Goal: Task Accomplishment & Management: Manage account settings

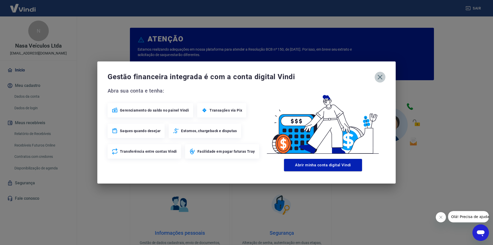
click at [379, 76] on icon "button" at bounding box center [379, 77] width 5 height 5
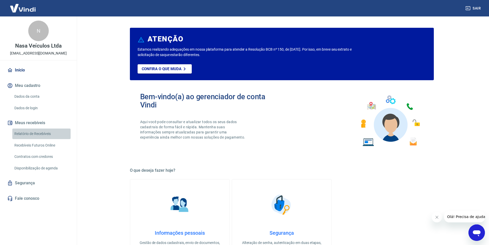
click at [38, 133] on link "Relatório de Recebíveis" at bounding box center [41, 133] width 58 height 11
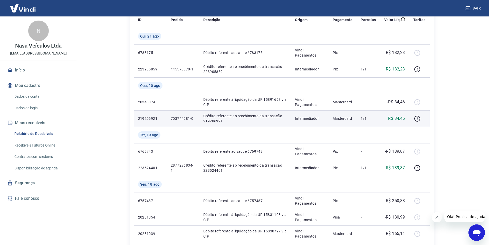
scroll to position [103, 0]
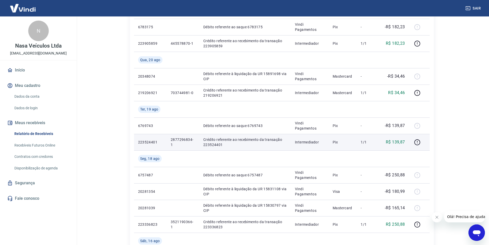
click at [180, 139] on p "2877296834-1" at bounding box center [183, 142] width 24 height 10
copy p "2877296834"
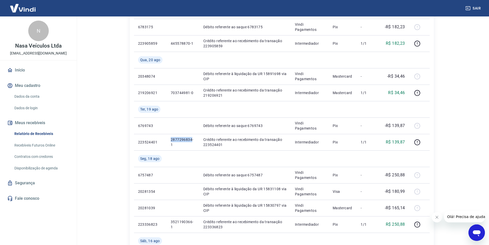
drag, startPoint x: 68, startPoint y: 53, endPoint x: 6, endPoint y: 52, distance: 62.4
click at [6, 52] on div "N Nasa Veículos Ltda marketplace0171@gruponasa.com.br" at bounding box center [38, 38] width 77 height 44
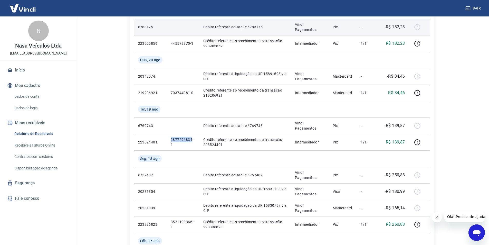
copy p "marketplace0171@gruponasa.com.br"
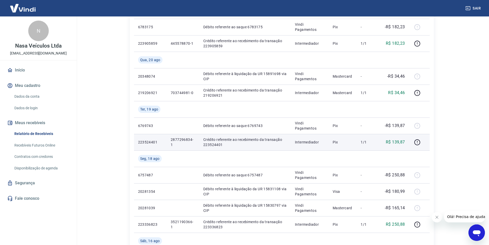
click at [182, 139] on p "2877296834-1" at bounding box center [183, 142] width 24 height 10
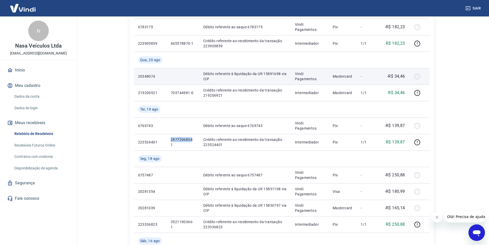
copy p "2877296834"
